Goal: Task Accomplishment & Management: Manage account settings

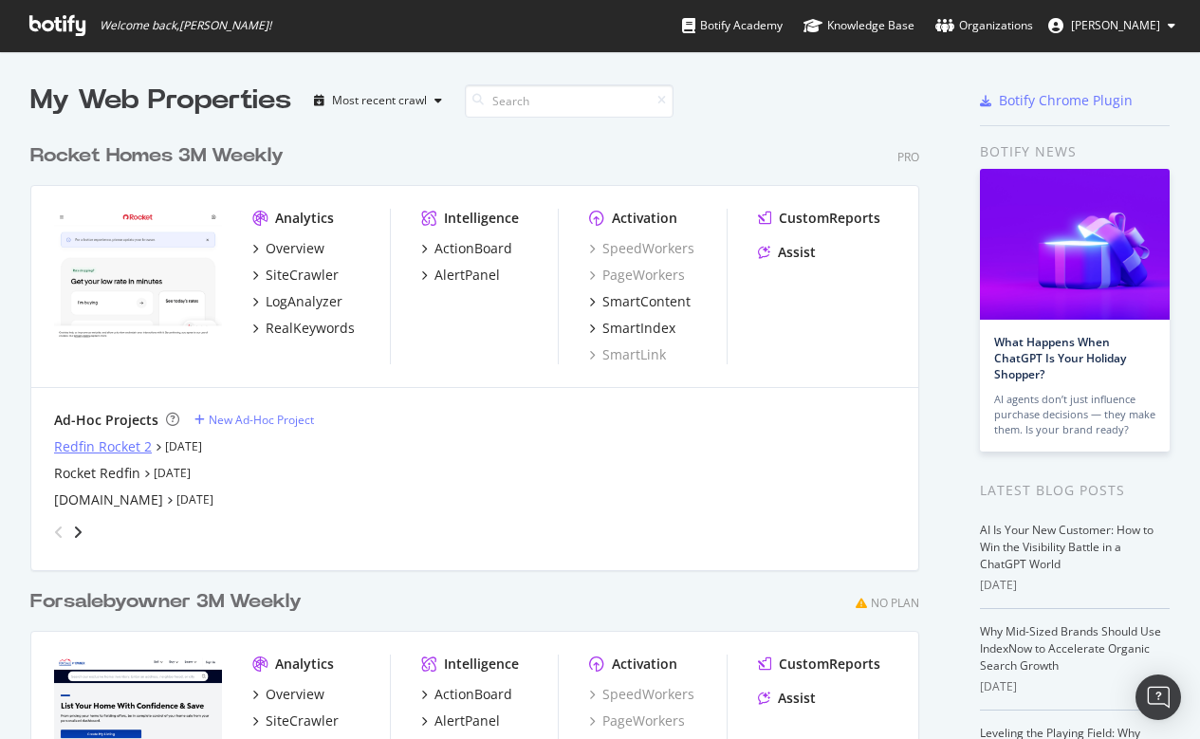
scroll to position [739, 1200]
click at [97, 448] on div "Redfin Rocket 2" at bounding box center [103, 446] width 98 height 19
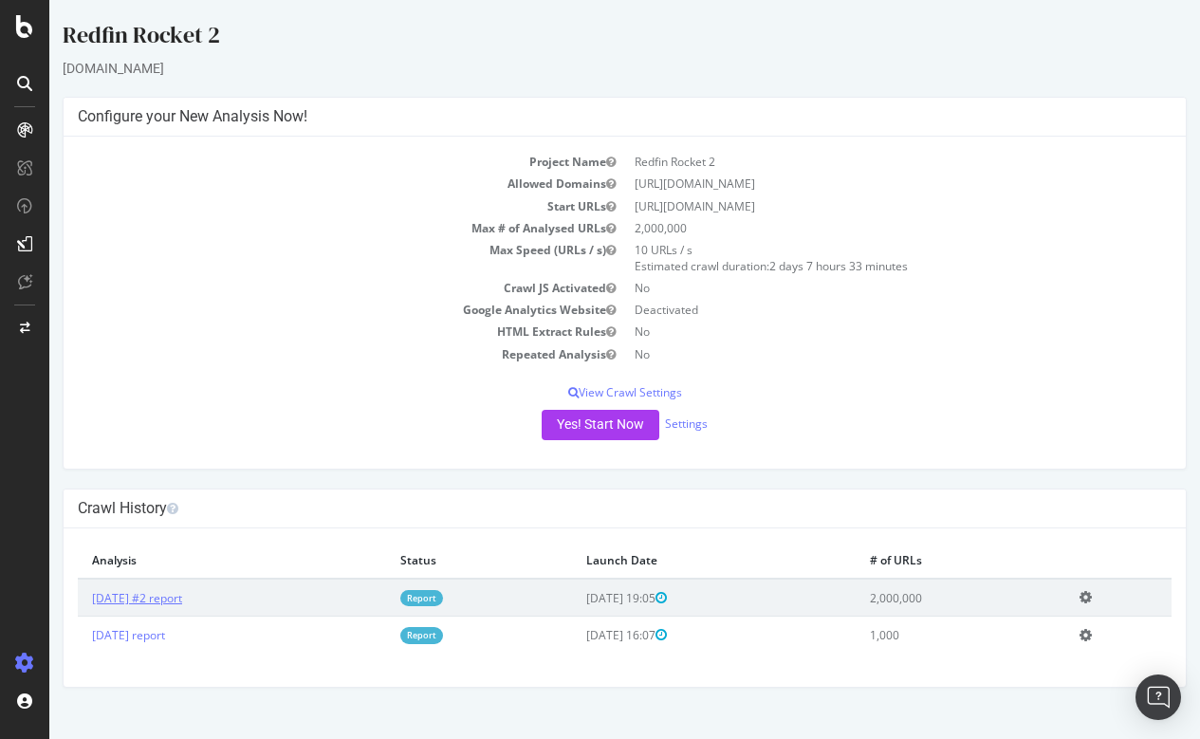
click at [182, 597] on link "2025 Aug. 22nd #2 report" at bounding box center [137, 598] width 90 height 16
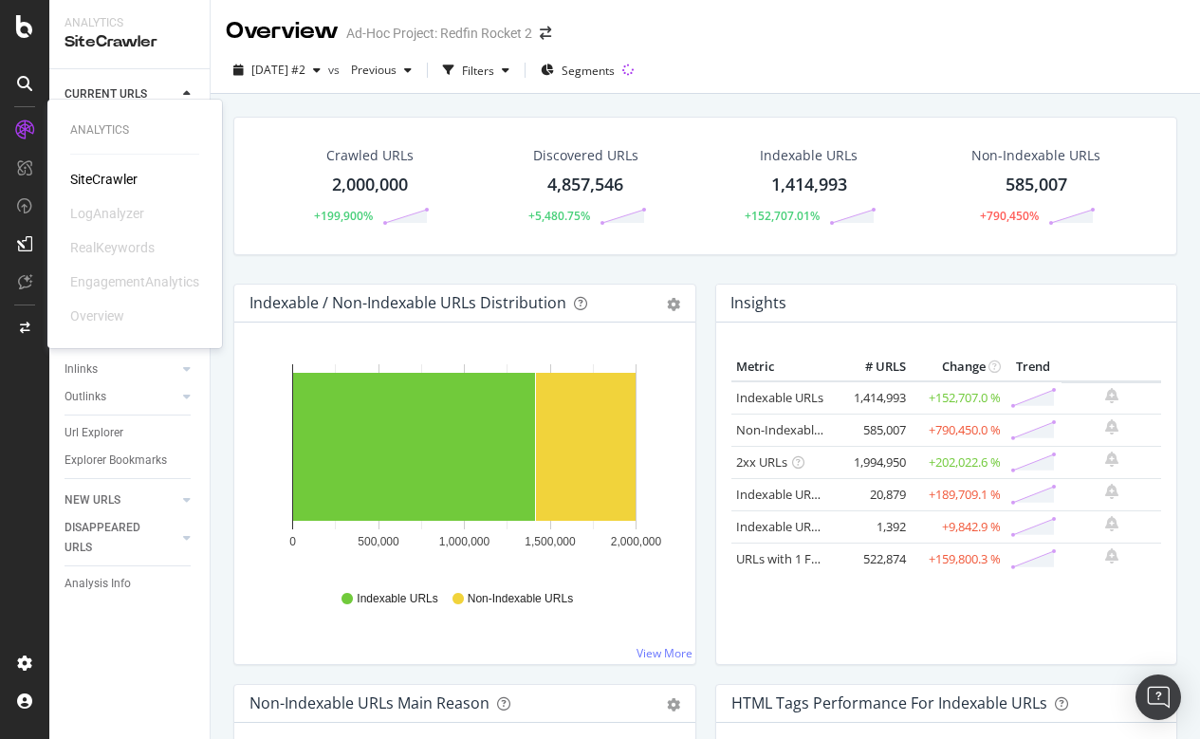
click at [110, 186] on div "SiteCrawler" at bounding box center [103, 179] width 67 height 19
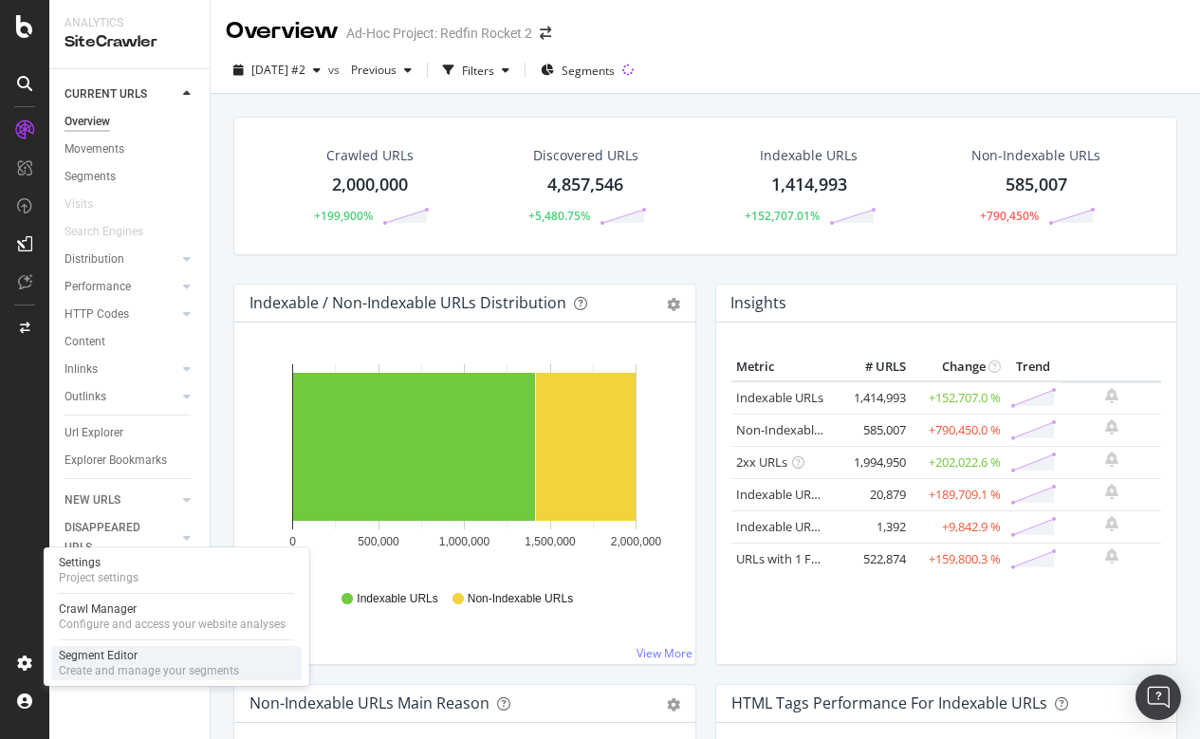
click at [111, 656] on div "Segment Editor" at bounding box center [149, 655] width 180 height 15
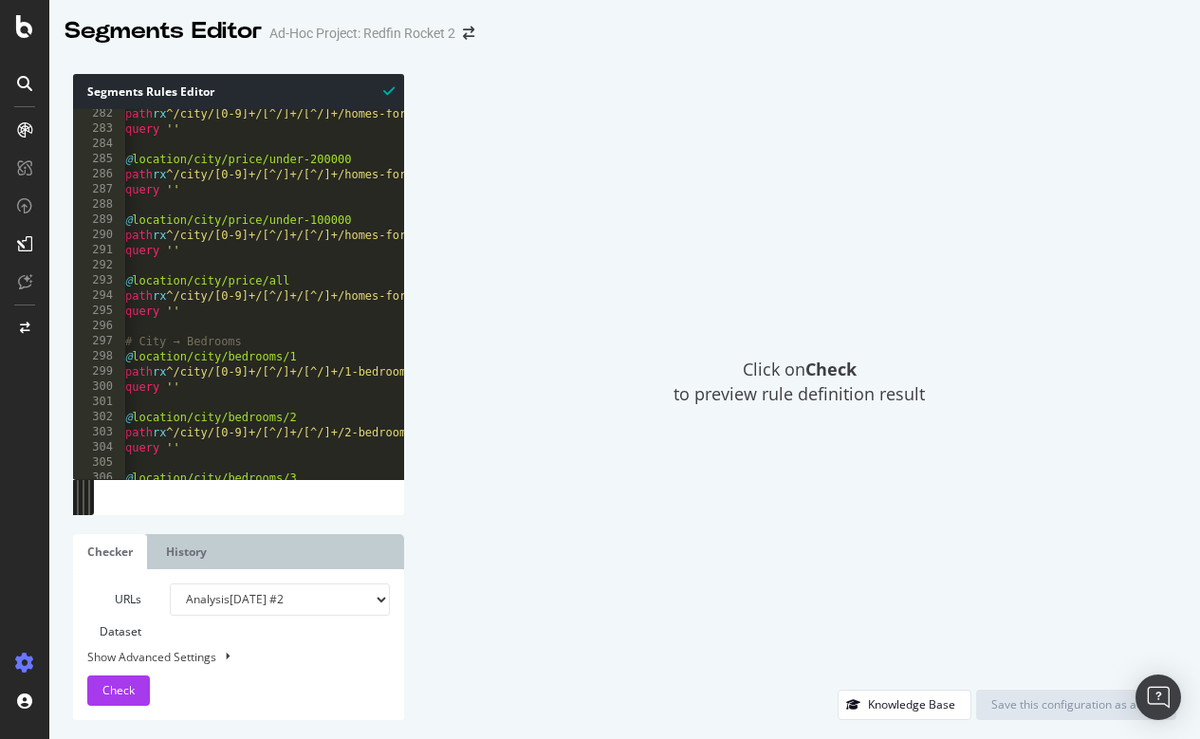
scroll to position [4267, 0]
click at [24, 33] on icon at bounding box center [24, 26] width 17 height 23
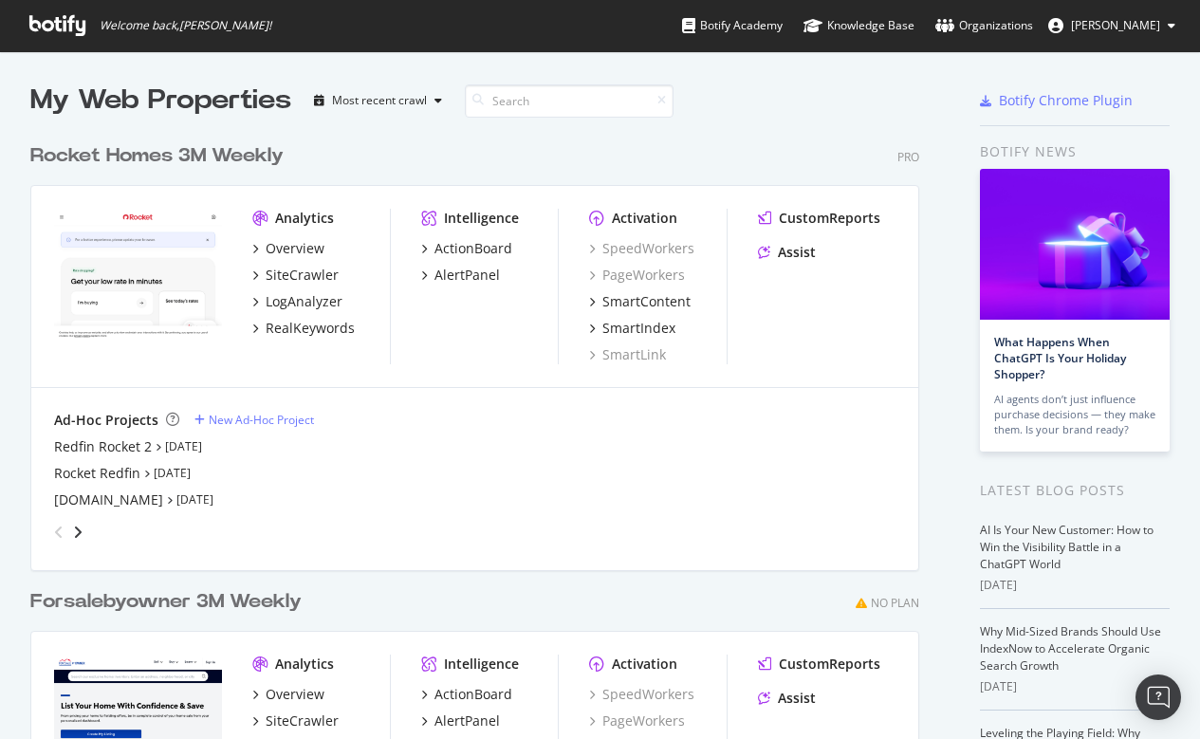
click at [70, 23] on icon at bounding box center [57, 25] width 56 height 21
click at [1159, 17] on span "Norma Moras" at bounding box center [1115, 25] width 89 height 16
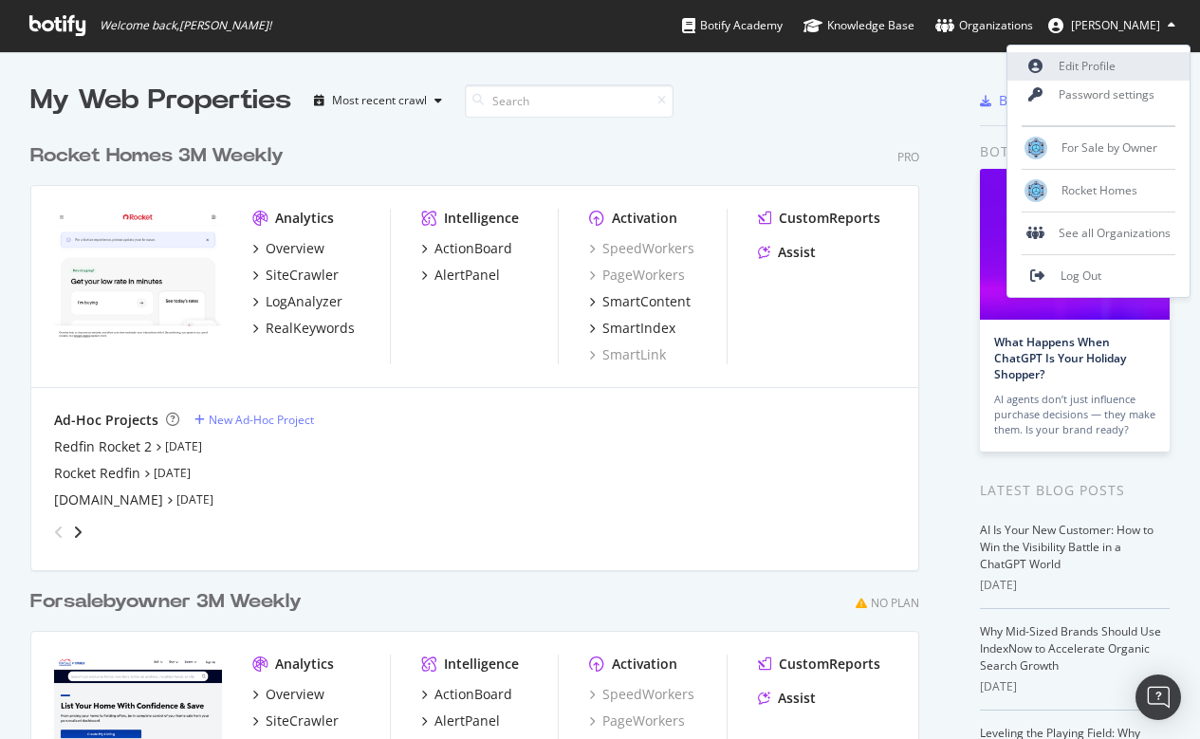
click at [1106, 61] on link "Edit Profile" at bounding box center [1098, 66] width 182 height 28
click at [114, 444] on div "Redfin Rocket 2" at bounding box center [103, 446] width 98 height 19
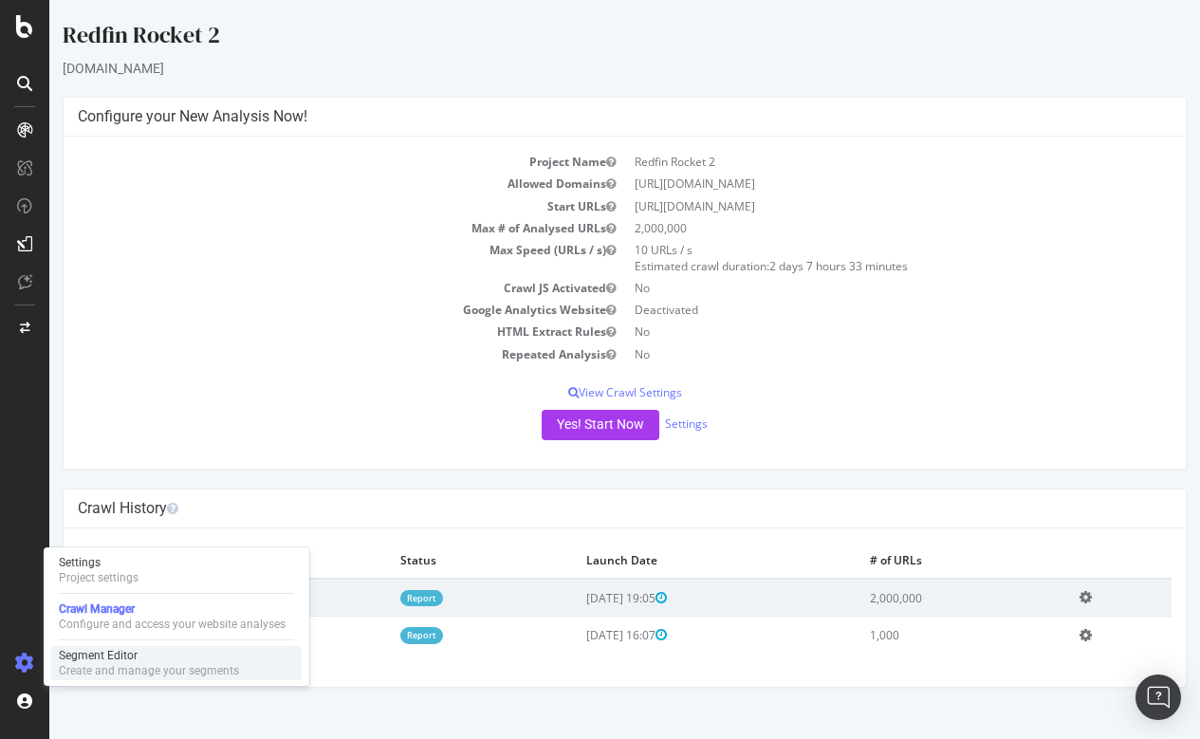
click at [95, 663] on div "Create and manage your segments" at bounding box center [149, 670] width 180 height 15
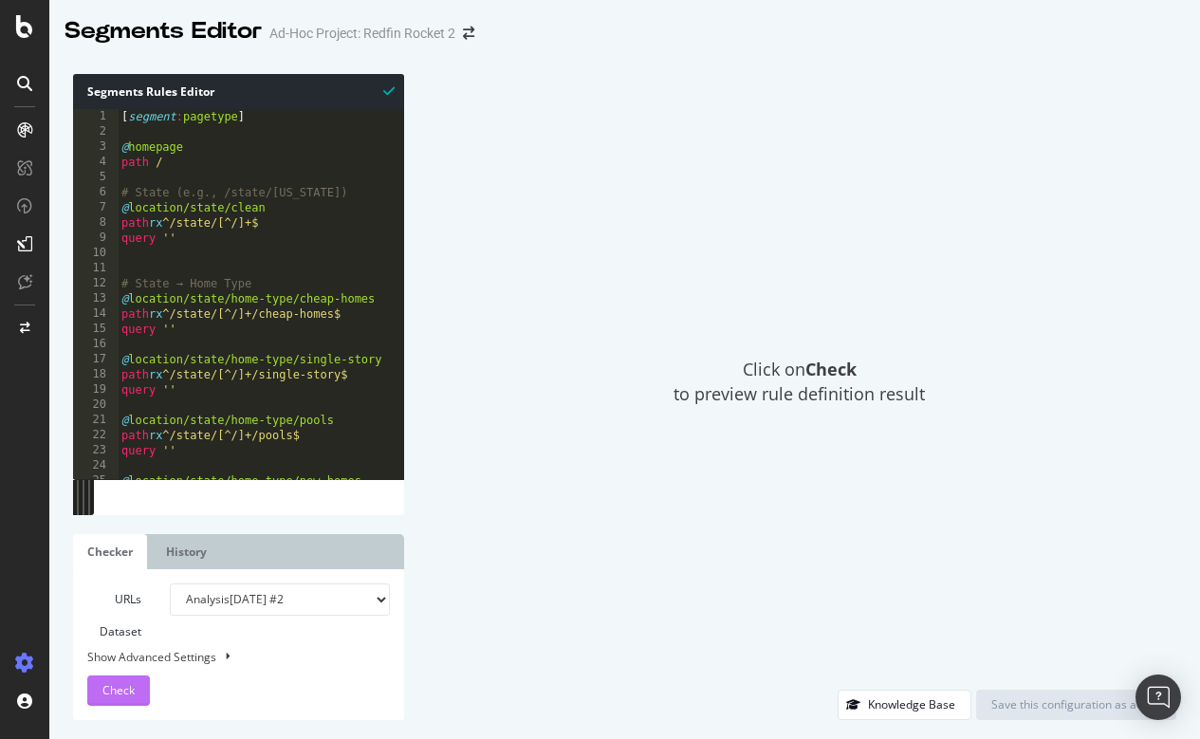
click at [133, 687] on span "Check" at bounding box center [118, 690] width 32 height 16
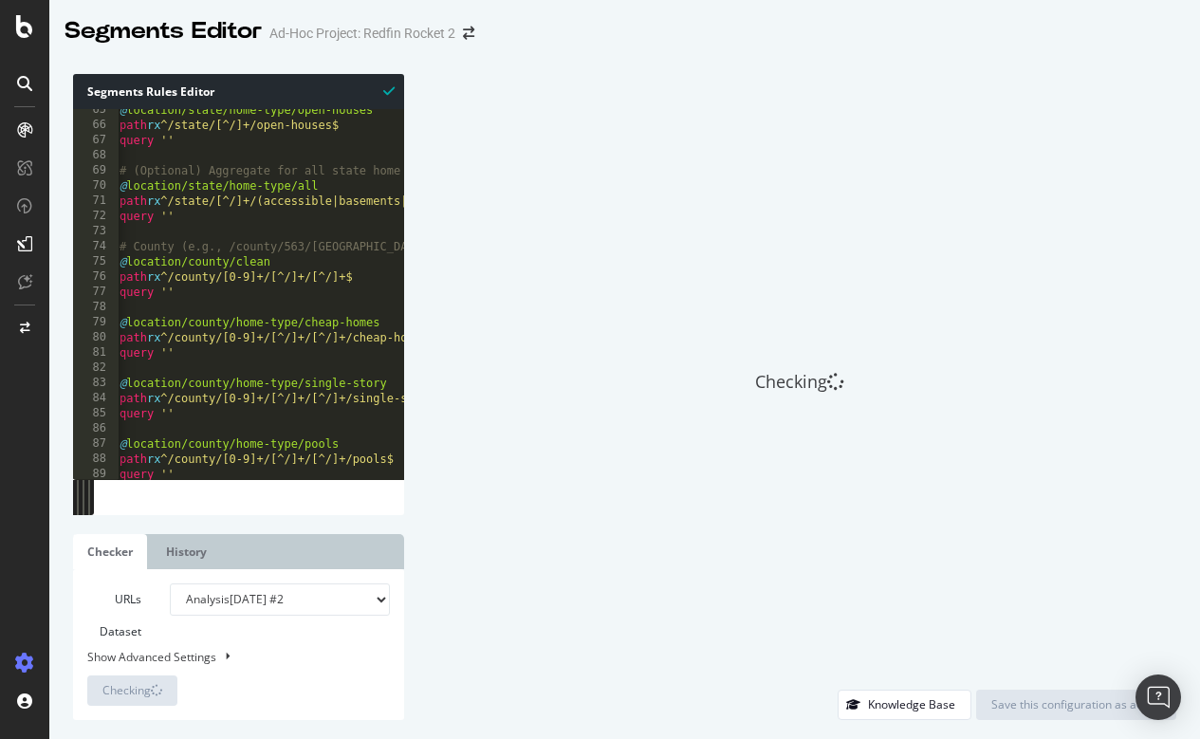
scroll to position [978, 0]
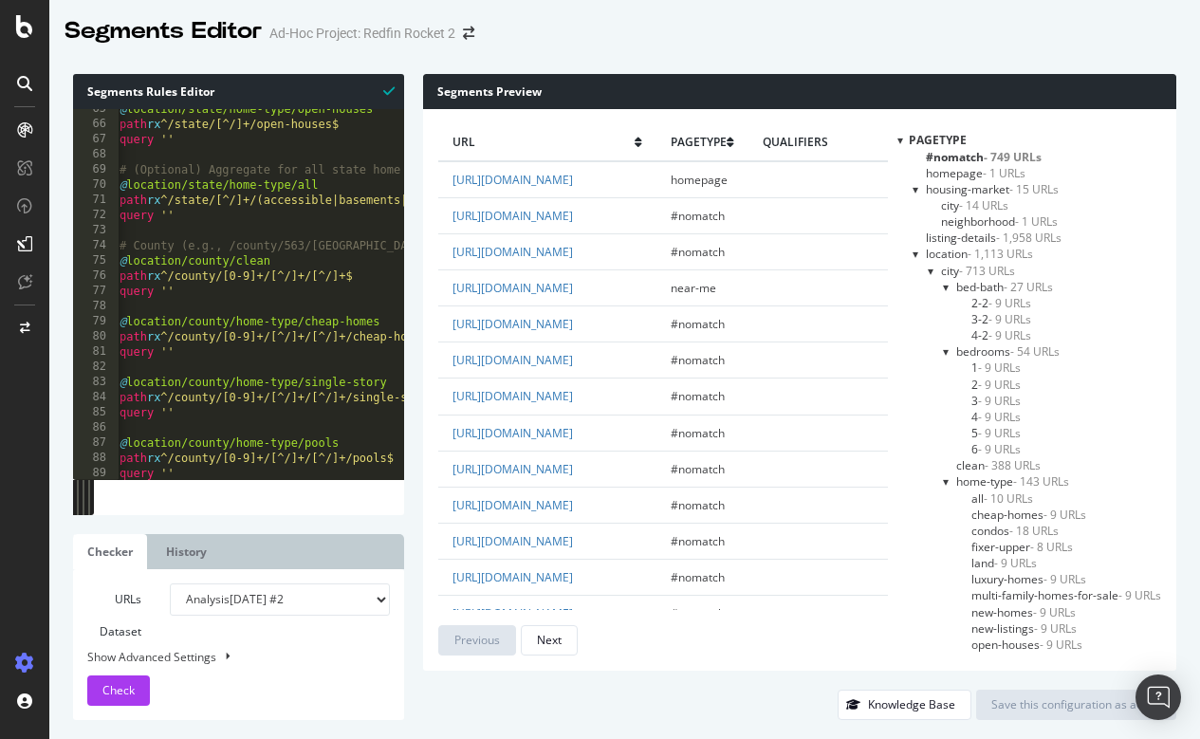
click at [915, 188] on div at bounding box center [917, 189] width 8 height 16
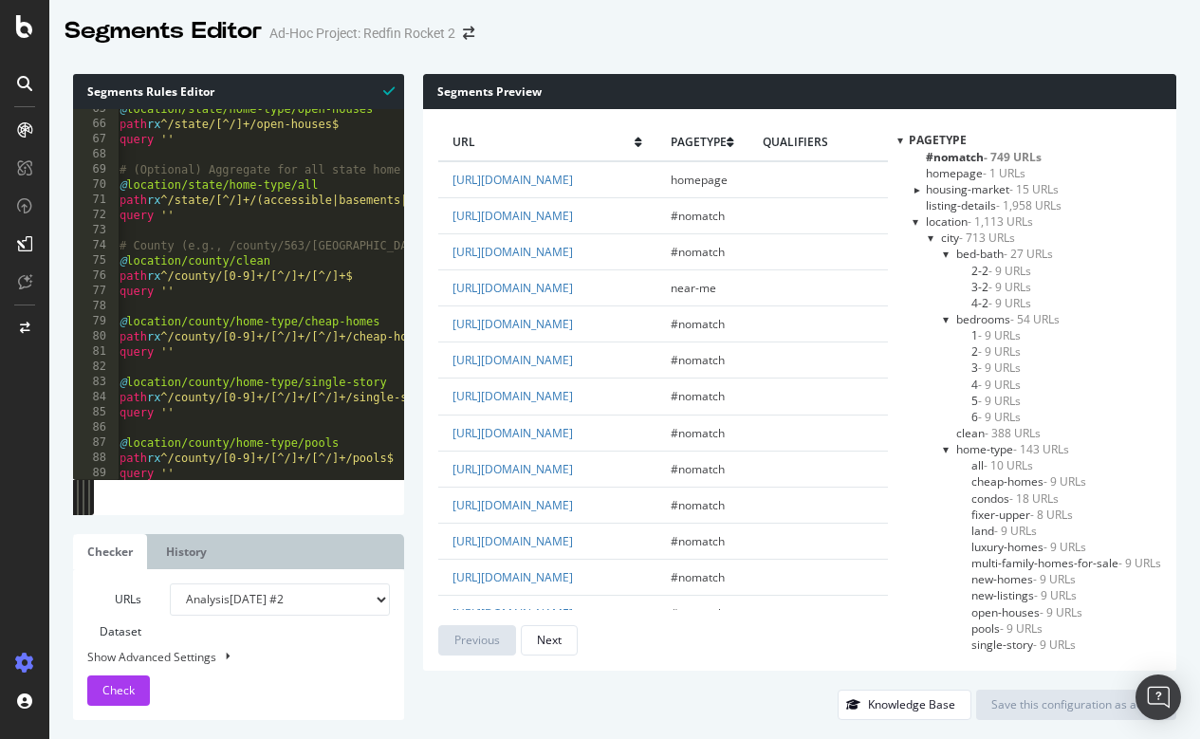
click at [913, 221] on div at bounding box center [917, 221] width 8 height 16
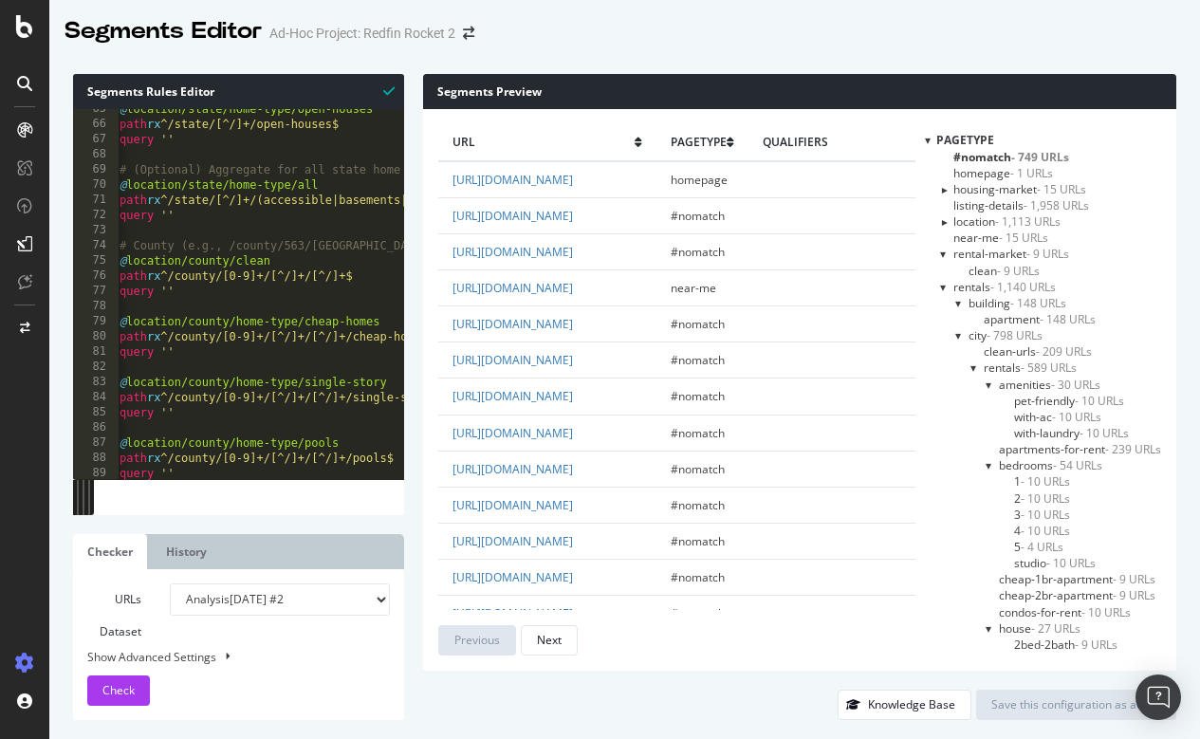
click at [940, 283] on div at bounding box center [944, 287] width 8 height 16
